Goal: Find specific page/section: Find specific page/section

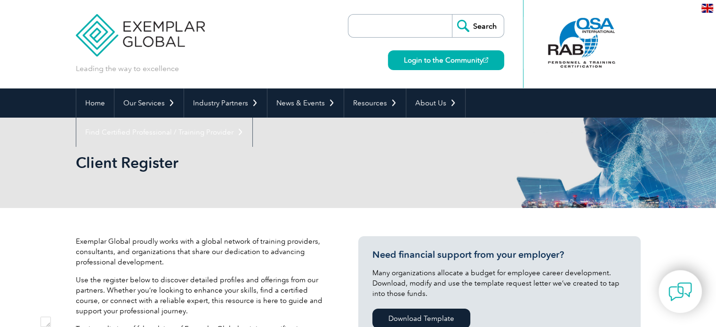
scroll to position [18, 0]
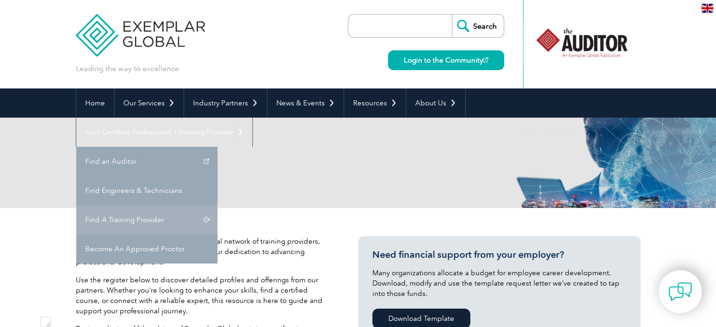
click at [218, 205] on link "Find A Training Provider" at bounding box center [146, 219] width 141 height 29
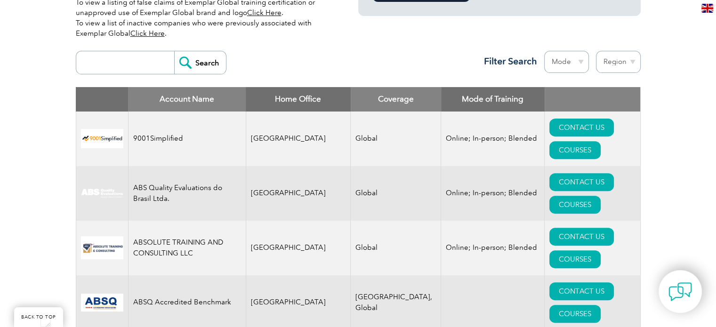
scroll to position [330, 0]
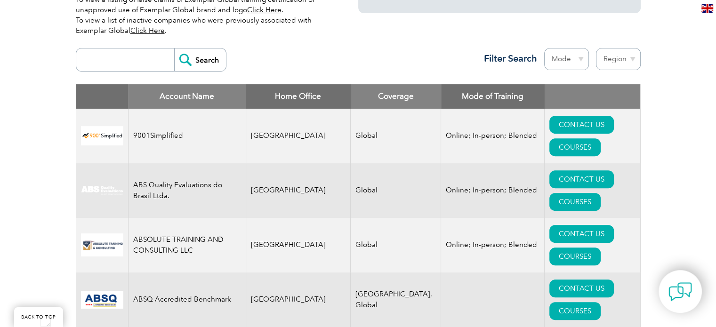
click at [102, 65] on input "search" at bounding box center [127, 60] width 93 height 23
type input "Sigmacert"
click at [205, 64] on input "Search" at bounding box center [200, 60] width 52 height 23
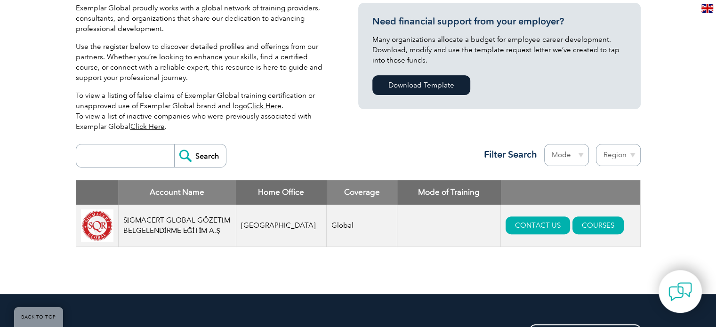
scroll to position [188, 0]
